Goal: Check status: Check status

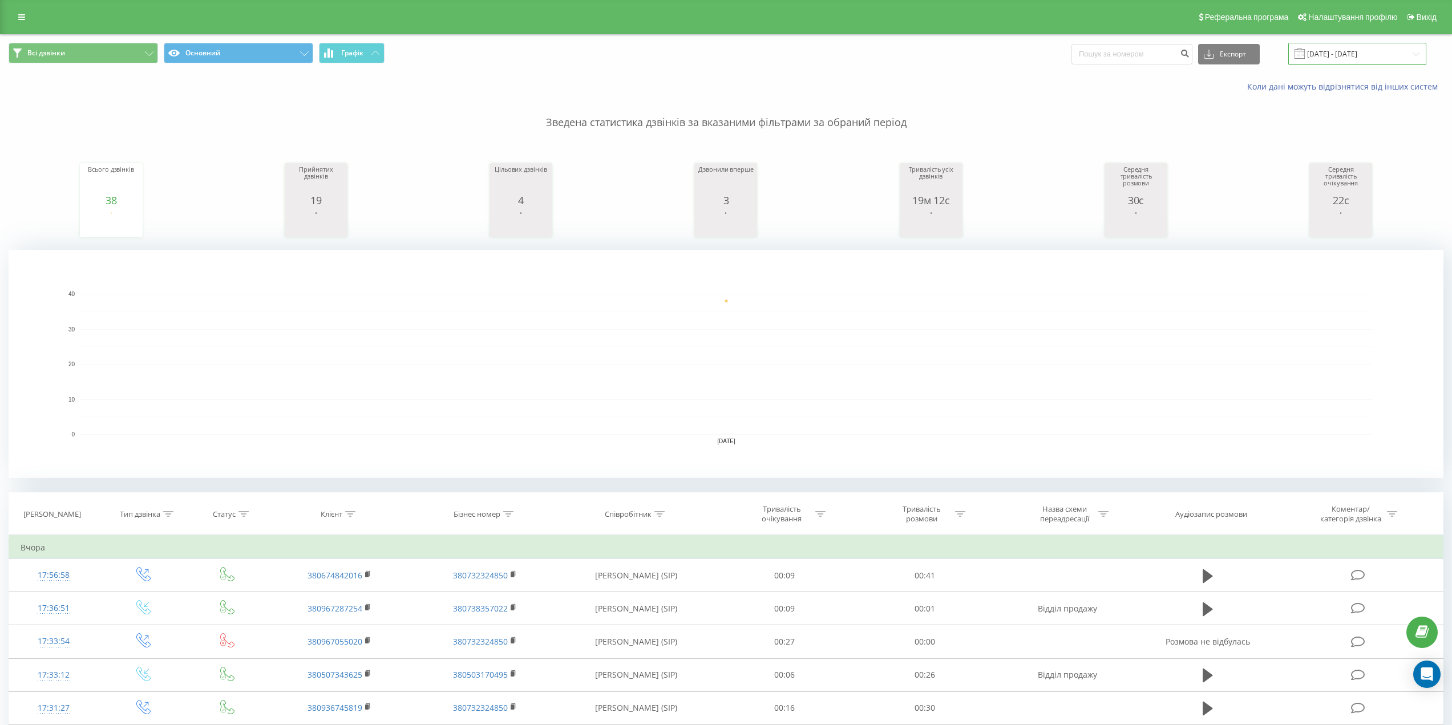
click at [1354, 55] on input "[DATE] - [DATE]" at bounding box center [1357, 54] width 138 height 22
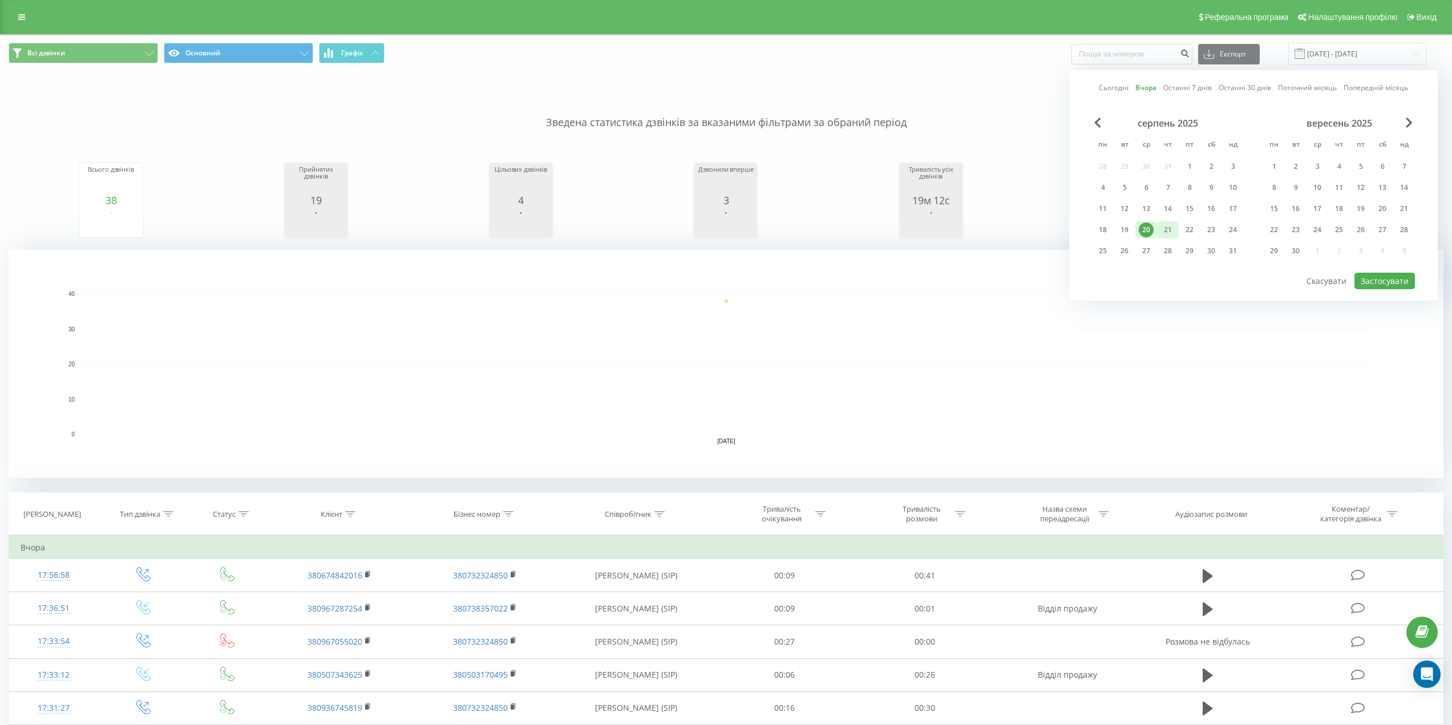
click at [1165, 227] on div "21" at bounding box center [1167, 229] width 15 height 15
click at [1410, 285] on button "Застосувати" at bounding box center [1384, 281] width 60 height 17
type input "[DATE] - [DATE]"
